Goal: Transaction & Acquisition: Purchase product/service

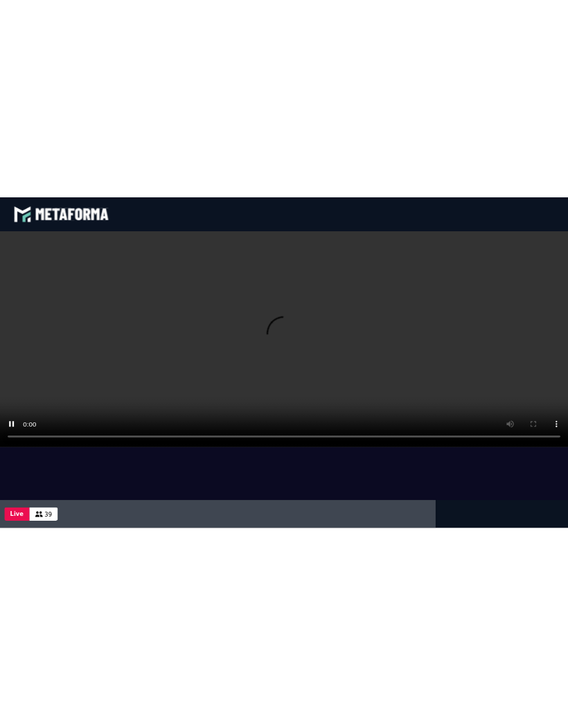
scroll to position [165, 0]
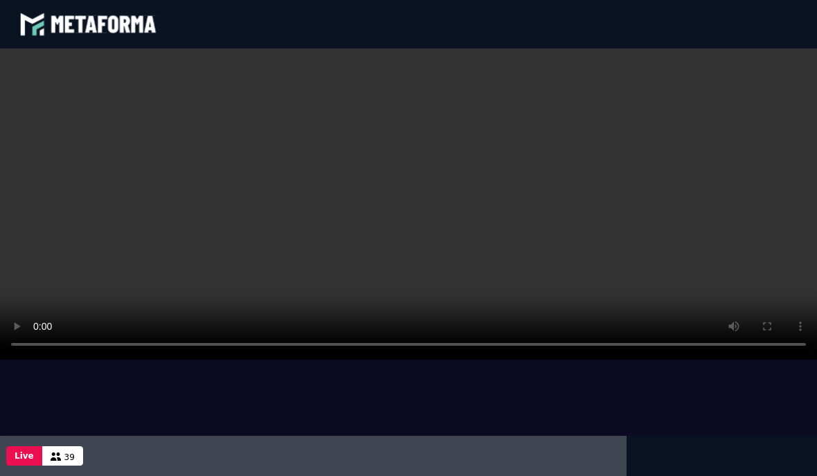
click at [80, 206] on video at bounding box center [415, 203] width 831 height 311
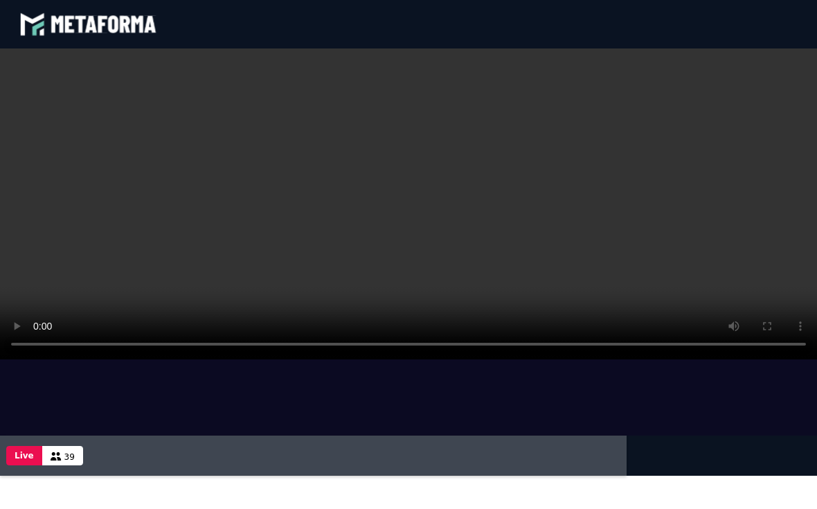
click at [6, 57] on video at bounding box center [415, 203] width 831 height 311
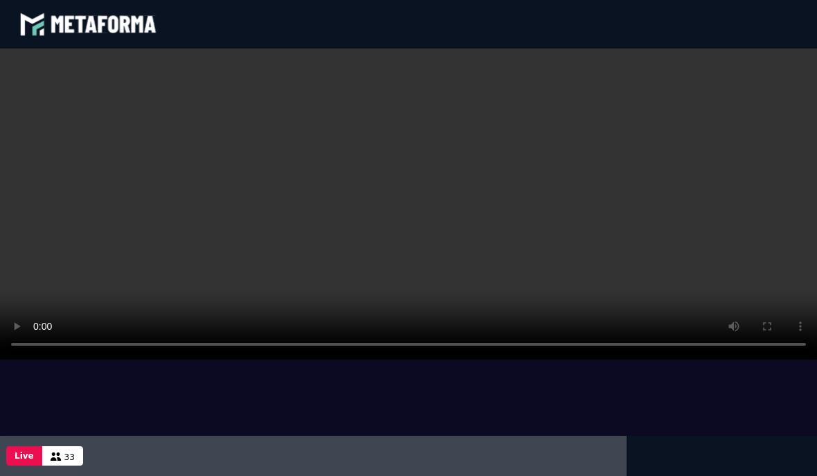
click at [405, 206] on video at bounding box center [415, 203] width 831 height 311
click at [725, 414] on div at bounding box center [415, 241] width 831 height 387
click at [388, 335] on video at bounding box center [415, 203] width 831 height 311
click at [30, 460] on button "Live" at bounding box center [24, 455] width 36 height 19
click at [69, 457] on span "34" at bounding box center [69, 457] width 10 height 10
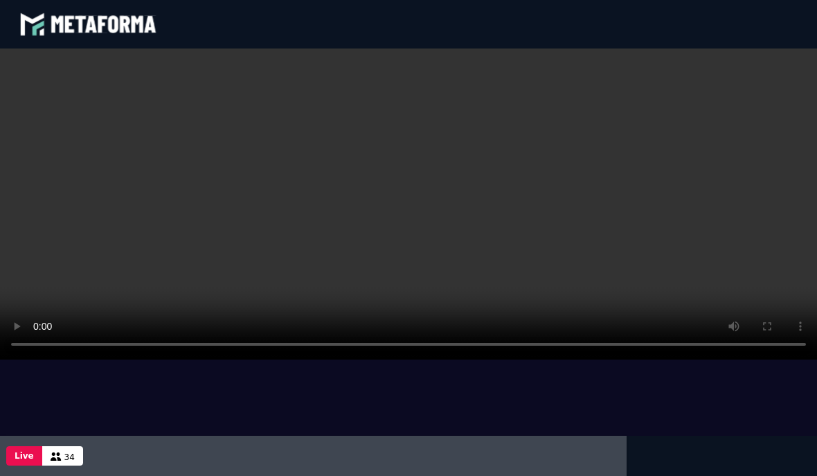
click at [549, 403] on div at bounding box center [415, 241] width 831 height 387
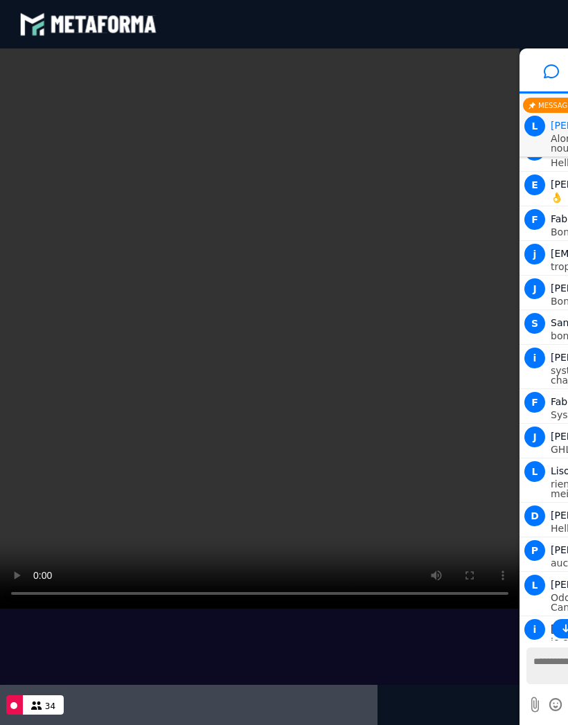
click at [458, 475] on video at bounding box center [260, 328] width 520 height 560
click at [545, 76] on icon at bounding box center [551, 71] width 15 height 35
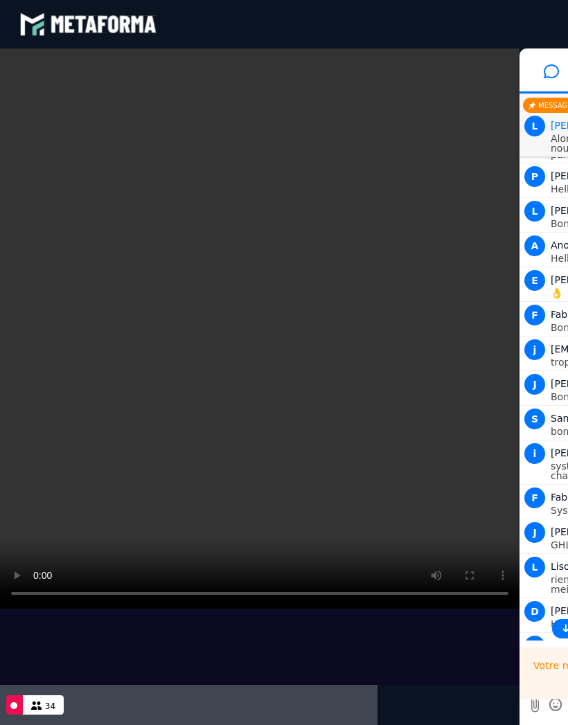
scroll to position [69, 0]
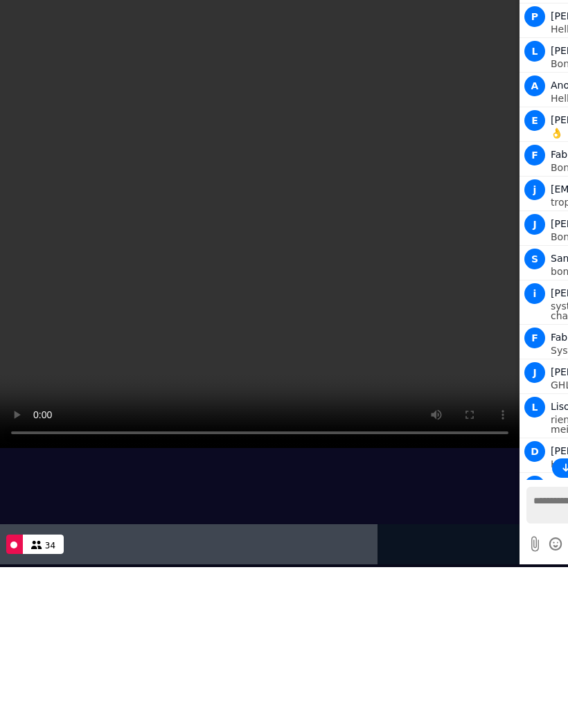
type textarea "*"
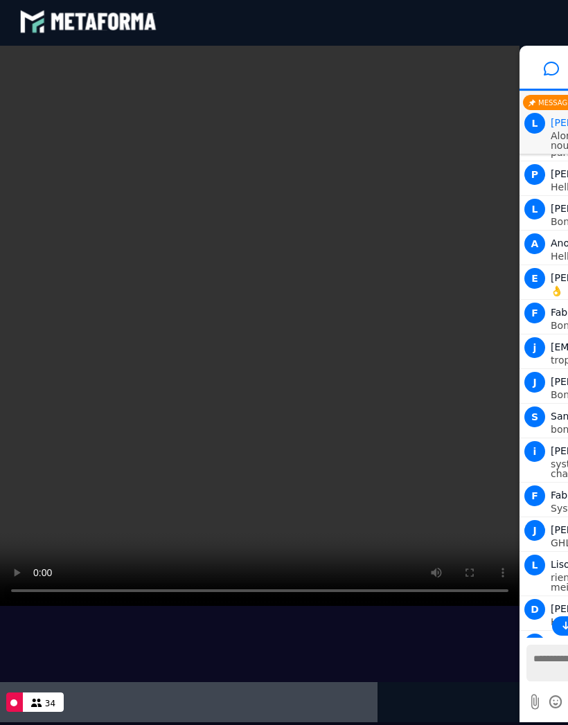
click at [387, 475] on video at bounding box center [260, 326] width 520 height 560
click at [396, 19] on div "blastream met_channel-b75402aa3198a961a33137d6ed46a688 fr en fr" at bounding box center [283, 22] width 529 height 42
click at [17, 62] on video at bounding box center [260, 326] width 520 height 560
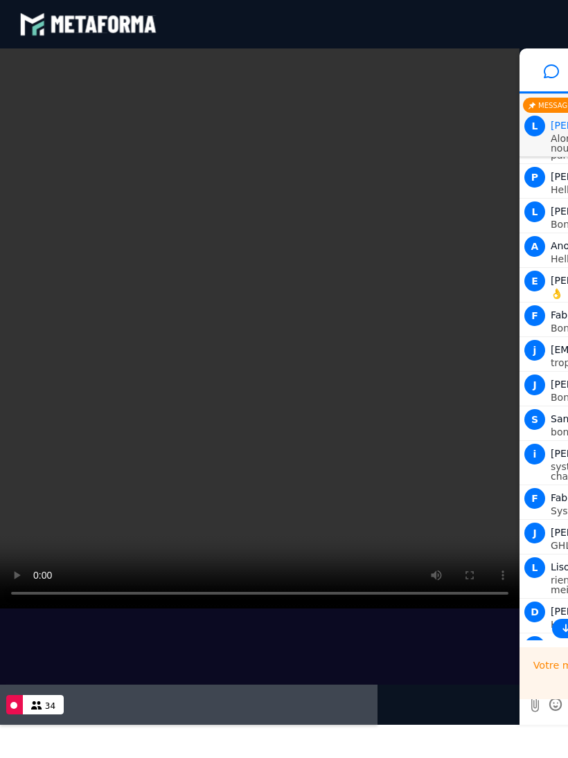
click at [17, 57] on video at bounding box center [260, 328] width 520 height 560
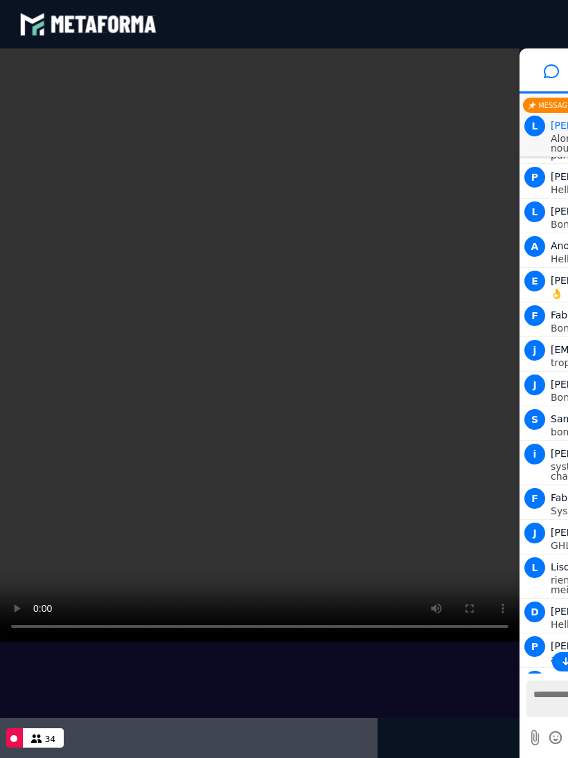
click at [14, 57] on video at bounding box center [260, 345] width 520 height 594
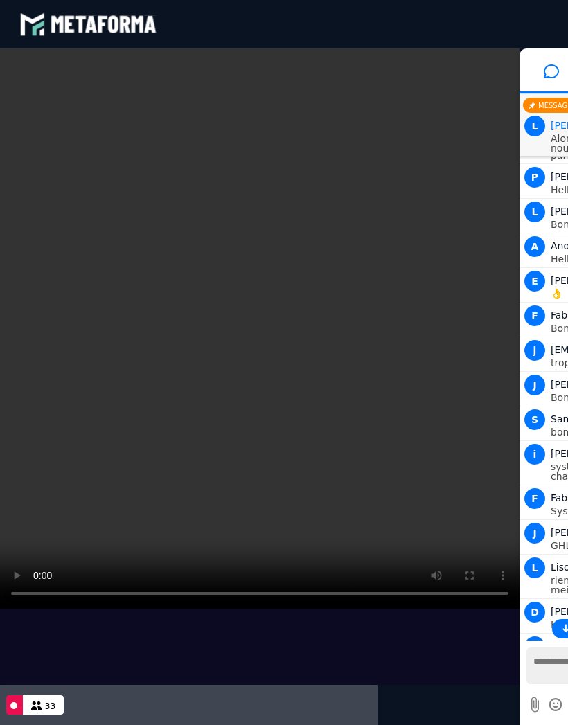
click at [258, 321] on video at bounding box center [260, 328] width 520 height 560
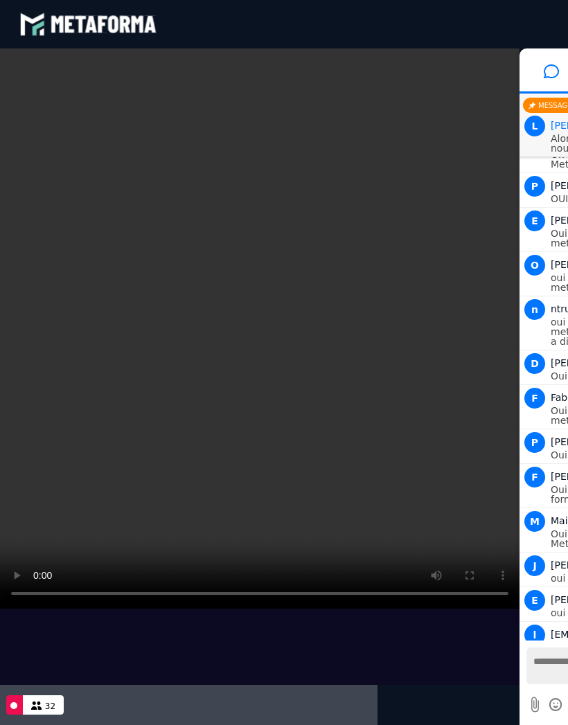
scroll to position [2205, 0]
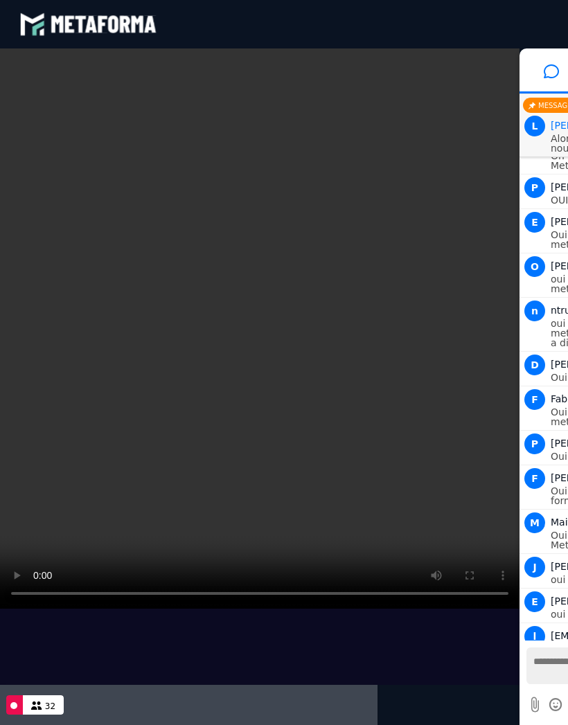
click at [486, 475] on div at bounding box center [260, 366] width 520 height 637
click at [551, 64] on icon at bounding box center [551, 71] width 15 height 35
click at [549, 78] on icon at bounding box center [551, 71] width 15 height 35
click at [479, 91] on video at bounding box center [260, 328] width 520 height 560
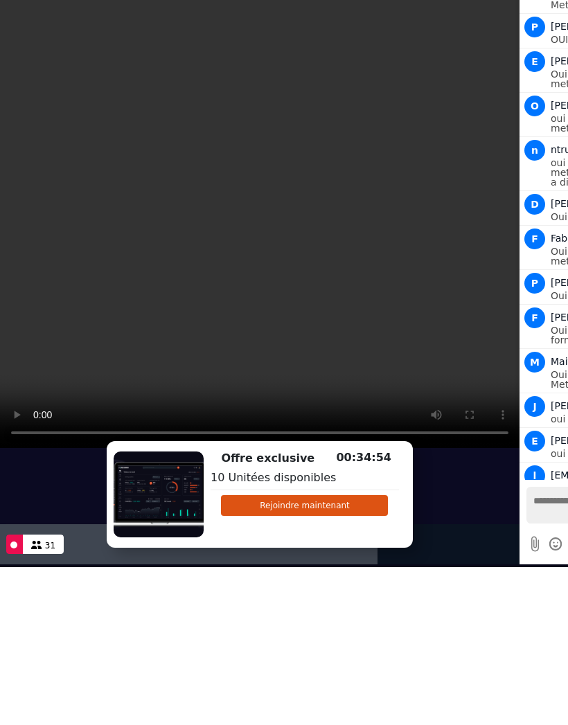
click at [347, 475] on button "Rejoindre maintenant" at bounding box center [304, 505] width 167 height 21
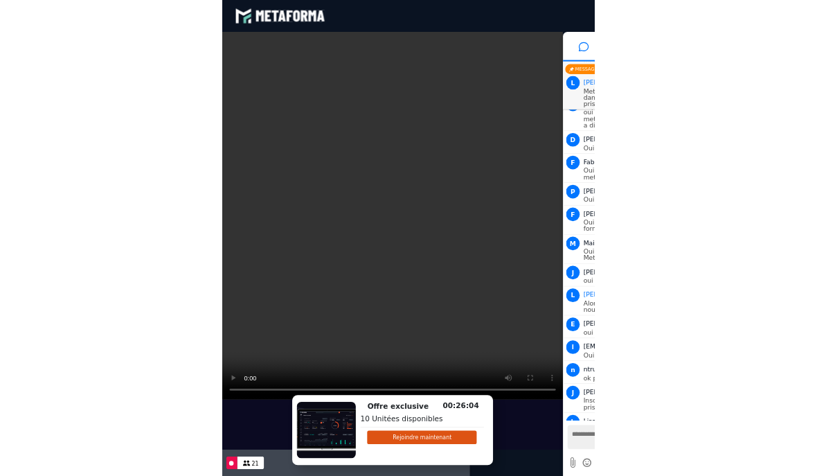
scroll to position [2344, 0]
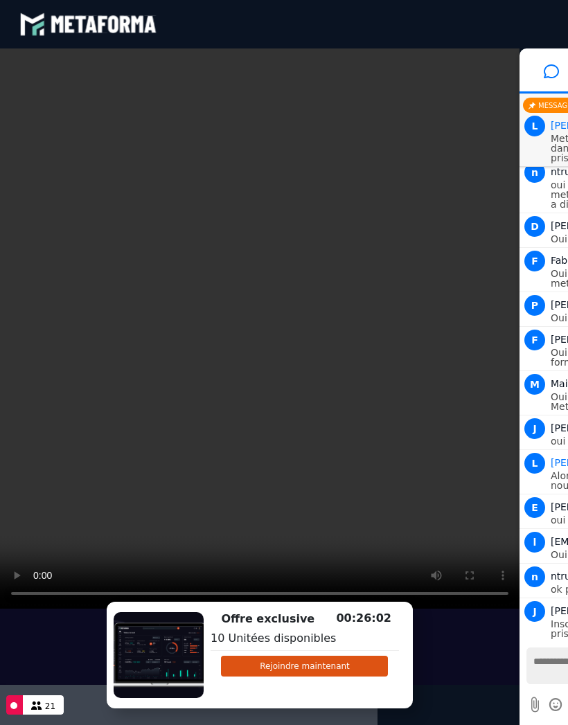
click at [258, 326] on video at bounding box center [260, 328] width 520 height 560
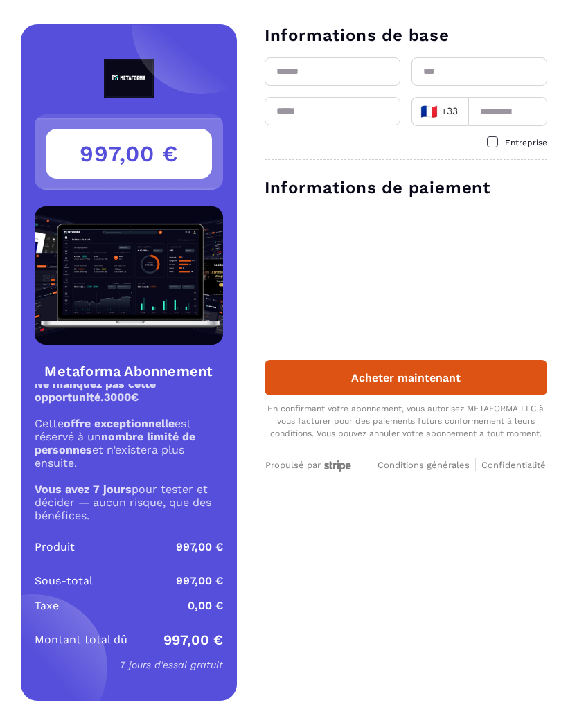
scroll to position [6, 0]
click at [347, 61] on input "text" at bounding box center [333, 71] width 136 height 28
type input "******"
click at [486, 85] on input "text" at bounding box center [479, 71] width 136 height 28
type input "********"
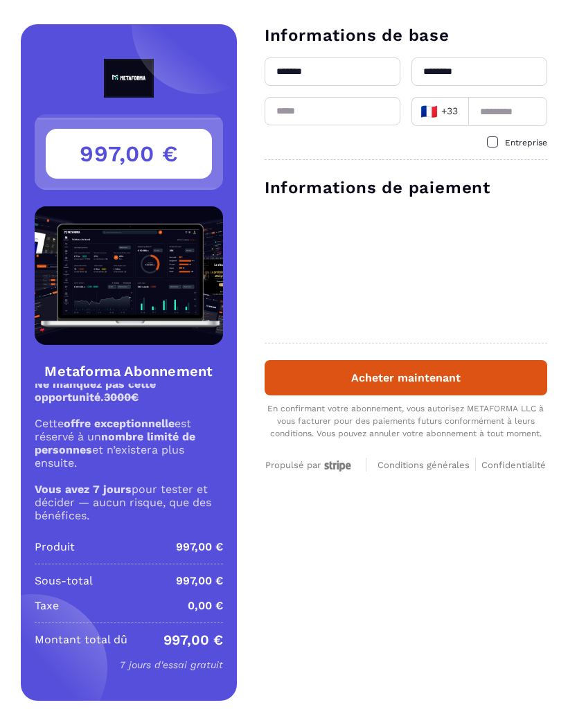
click at [349, 123] on input "email" at bounding box center [333, 111] width 136 height 28
type input "**********"
click at [527, 112] on input at bounding box center [507, 111] width 79 height 29
type input "*********"
click at [491, 145] on span at bounding box center [492, 141] width 11 height 11
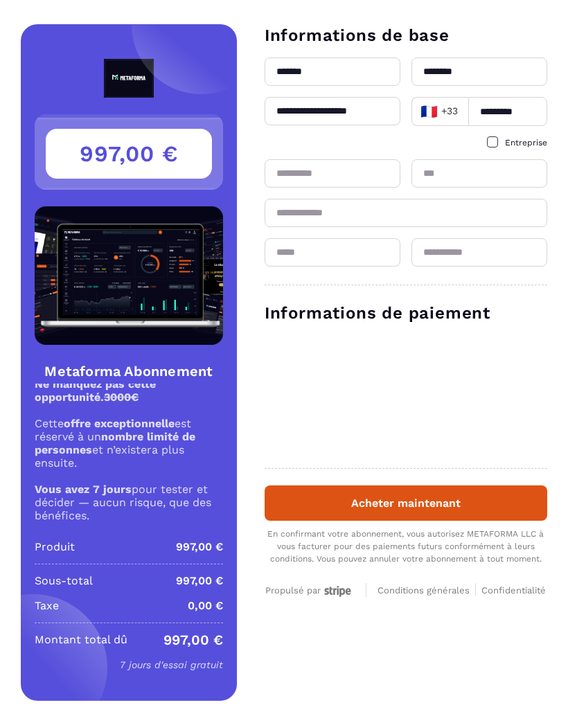
click at [353, 176] on input "text" at bounding box center [333, 173] width 136 height 28
type input "****"
click at [413, 220] on input "text" at bounding box center [406, 213] width 283 height 28
type input "**********"
click at [353, 263] on input "text" at bounding box center [333, 252] width 136 height 28
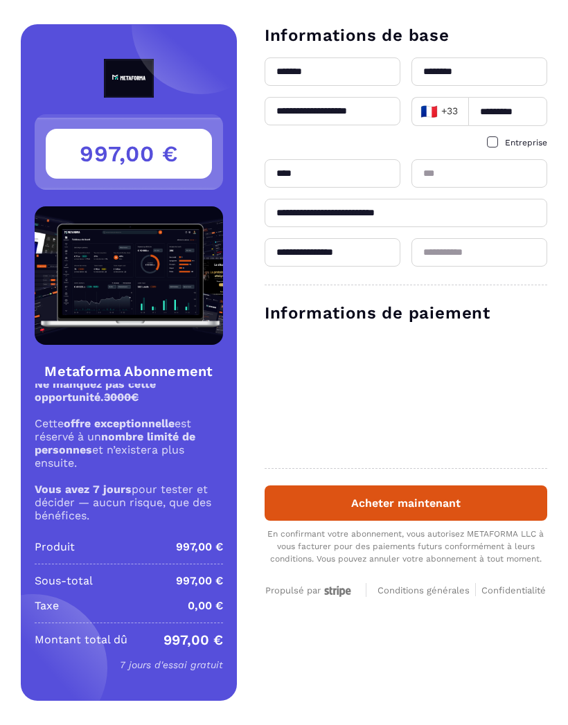
type input "**********"
click at [500, 262] on input "text" at bounding box center [479, 252] width 136 height 28
type input "*"
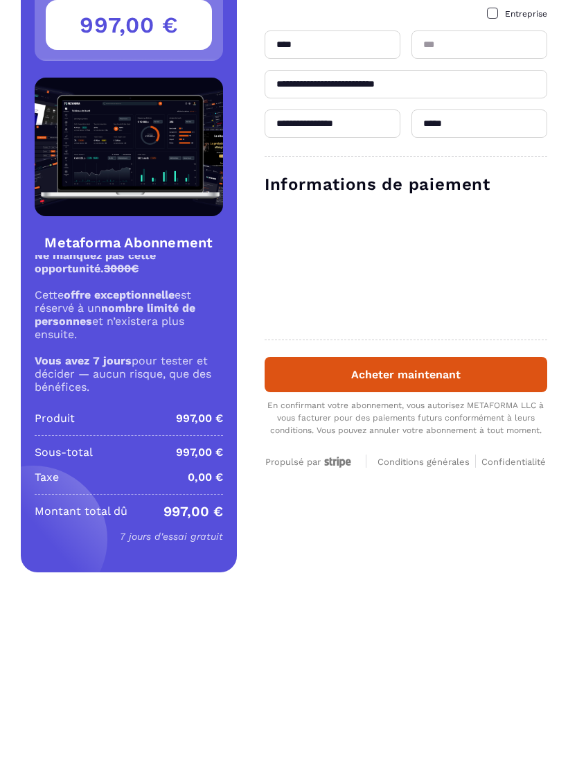
type input "*****"
click at [468, 515] on button "Acheter maintenant" at bounding box center [406, 532] width 283 height 35
